Goal: Communication & Community: Answer question/provide support

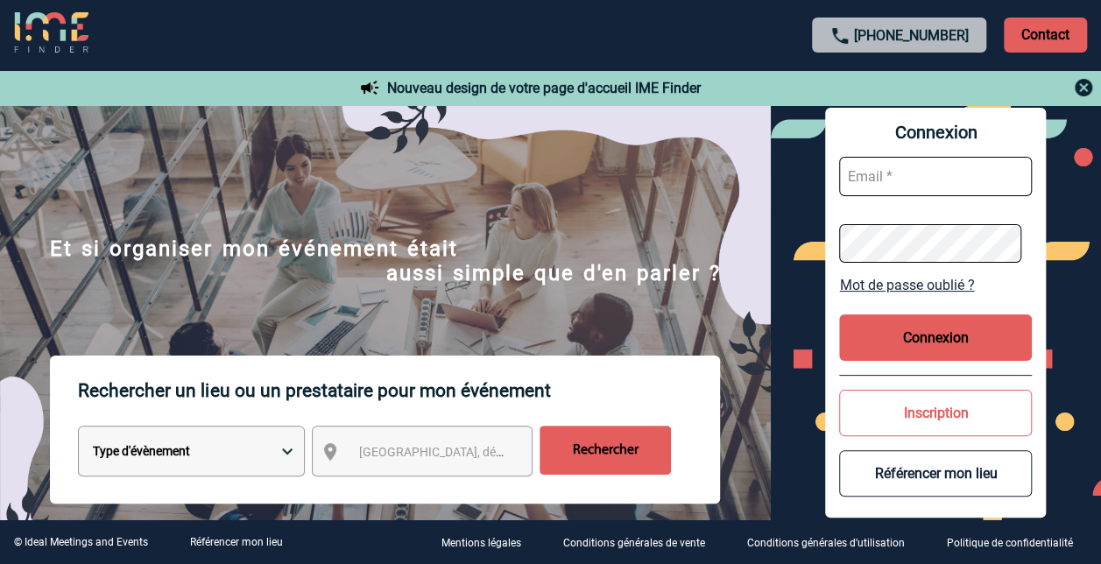
click at [896, 177] on input "text" at bounding box center [935, 176] width 193 height 39
type input "[PERSON_NAME][EMAIL_ADDRESS][DOMAIN_NAME]"
click at [936, 335] on button "Connexion" at bounding box center [935, 337] width 193 height 46
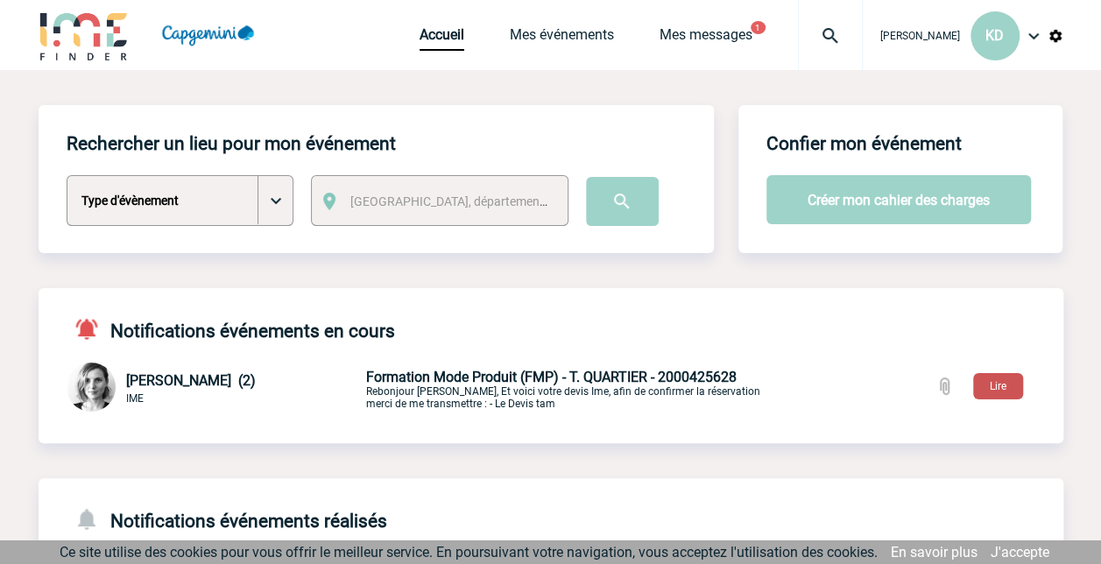
click at [990, 387] on button "Lire" at bounding box center [998, 386] width 50 height 26
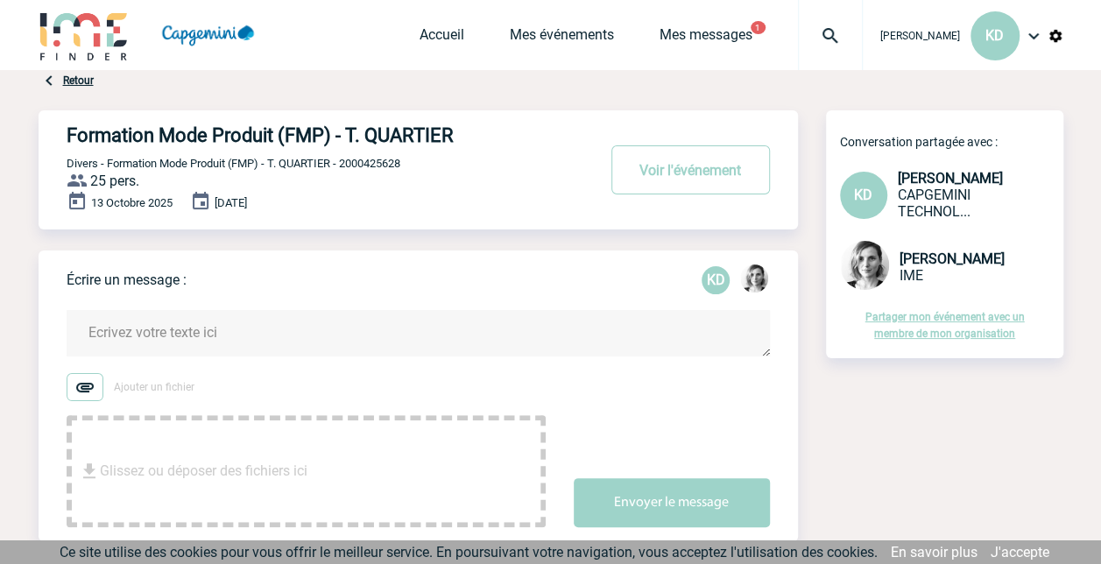
click at [490, 335] on textarea at bounding box center [418, 333] width 703 height 46
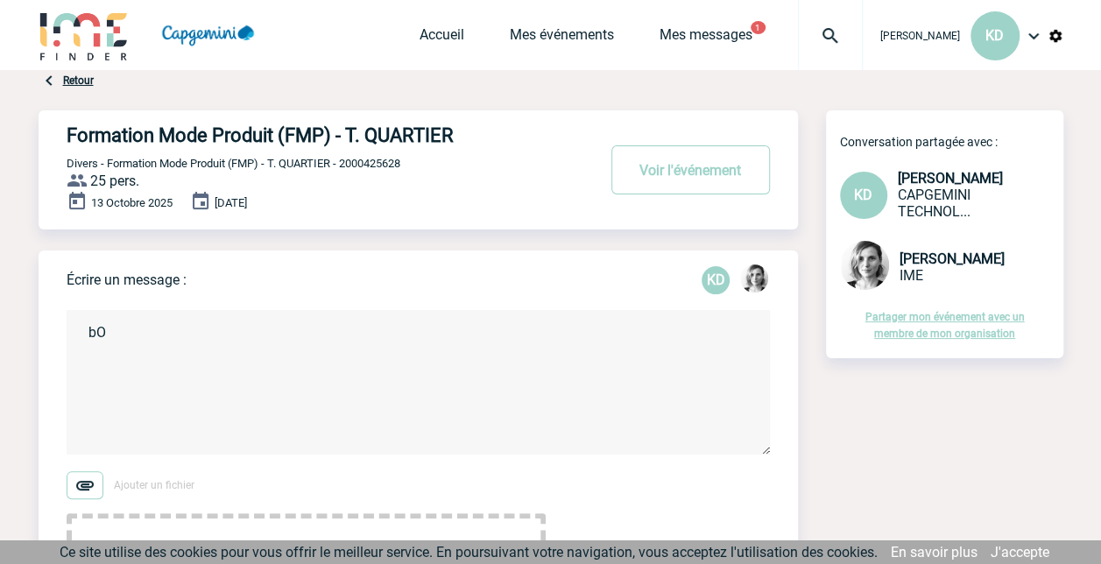
type textarea "b"
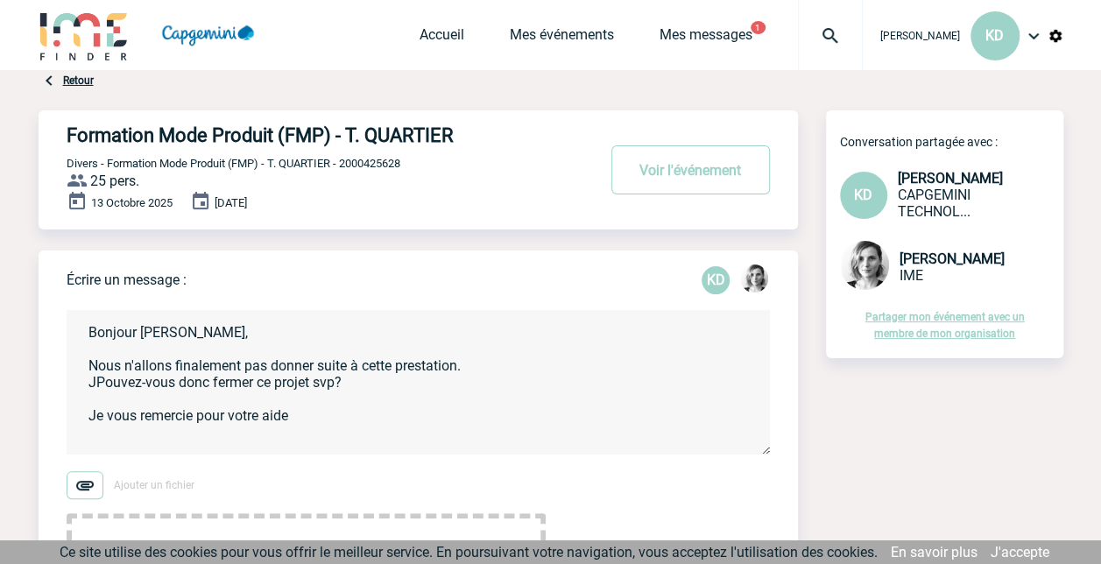
click at [94, 385] on textarea "Bonjour [PERSON_NAME], Nous n'allons finalement pas donner suite à cette presta…" at bounding box center [418, 382] width 703 height 144
click at [293, 420] on textarea "Bonjour [PERSON_NAME], Nous n'allons finalement pas donner suite à cette presta…" at bounding box center [418, 382] width 703 height 144
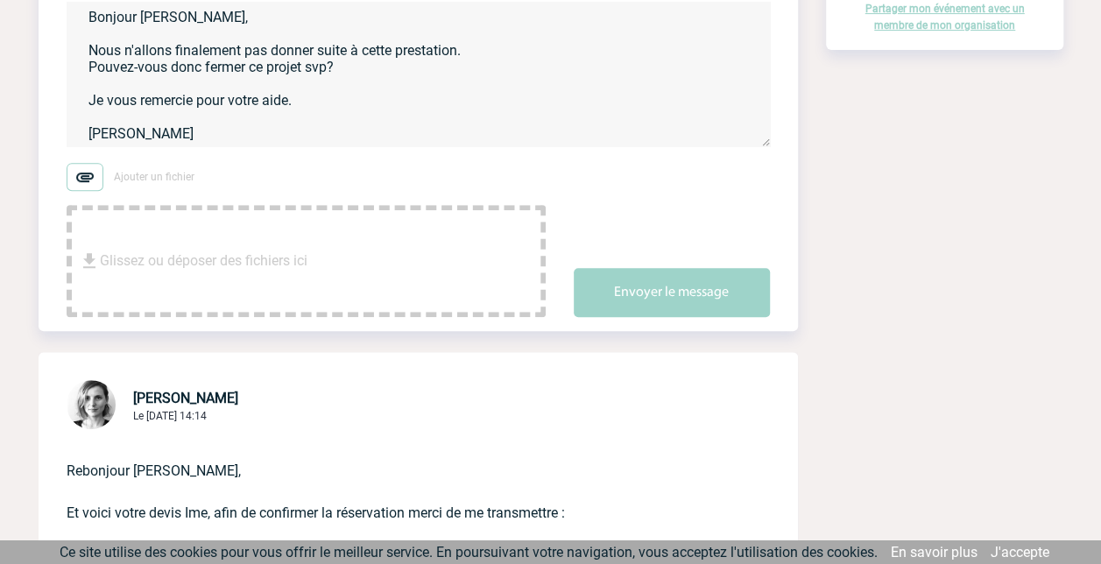
scroll to position [311, 0]
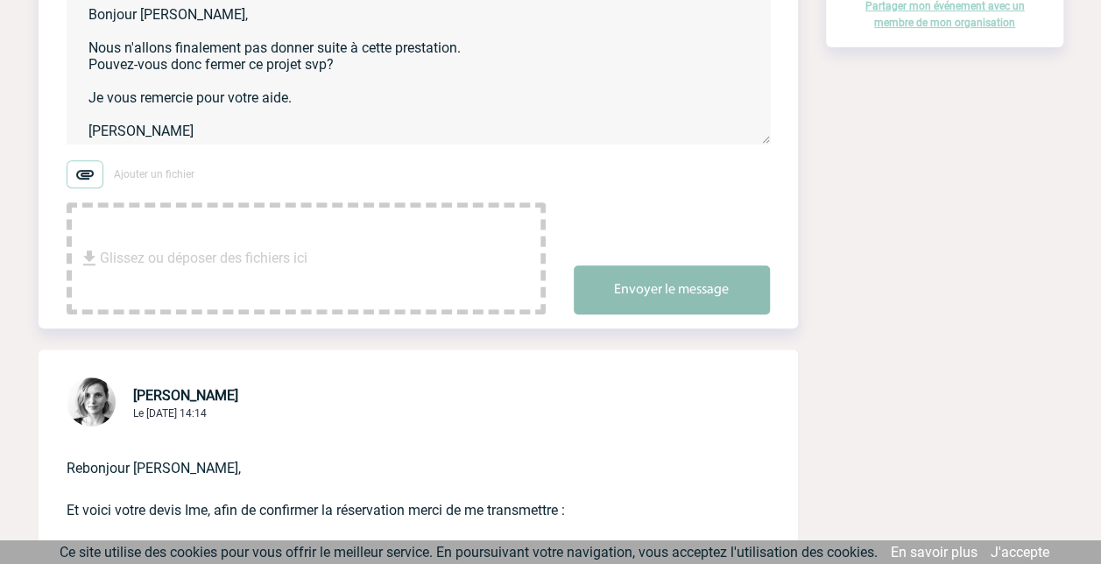
type textarea "Bonjour [PERSON_NAME], Nous n'allons finalement pas donner suite à cette presta…"
click at [674, 300] on button "Envoyer le message" at bounding box center [672, 289] width 196 height 49
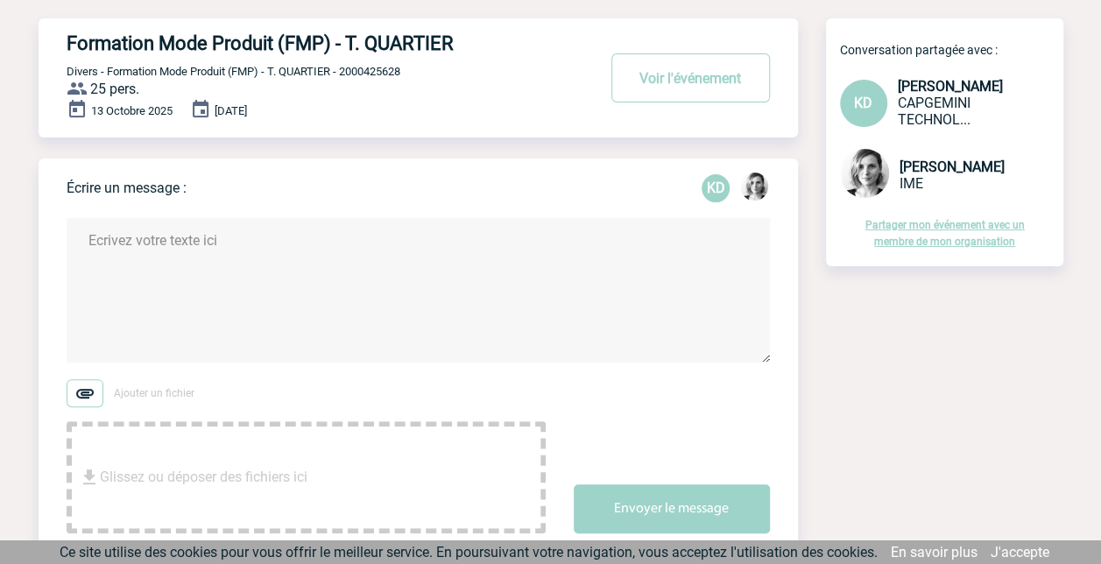
scroll to position [0, 0]
